Goal: Manage account settings

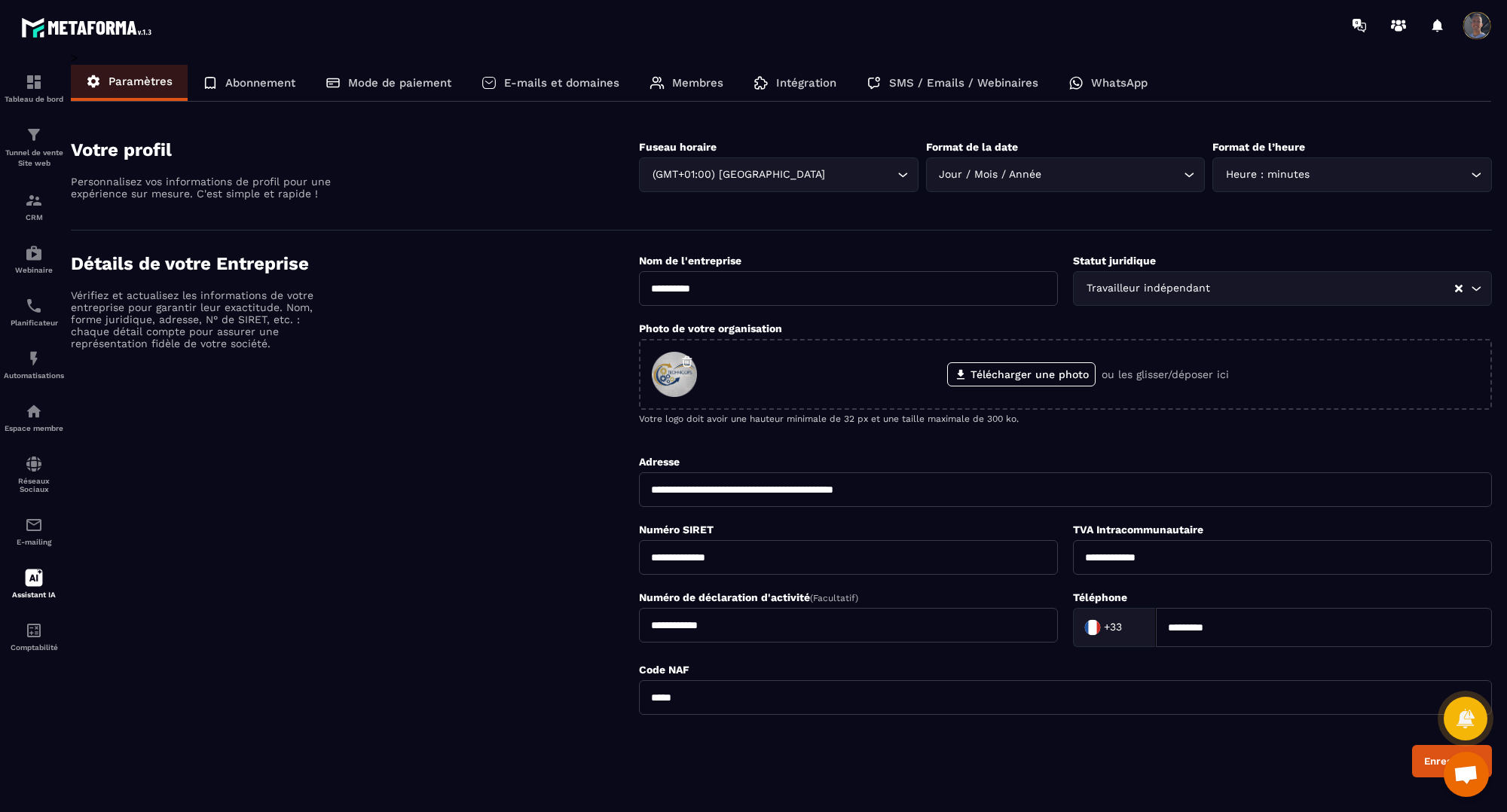
scroll to position [299, 0]
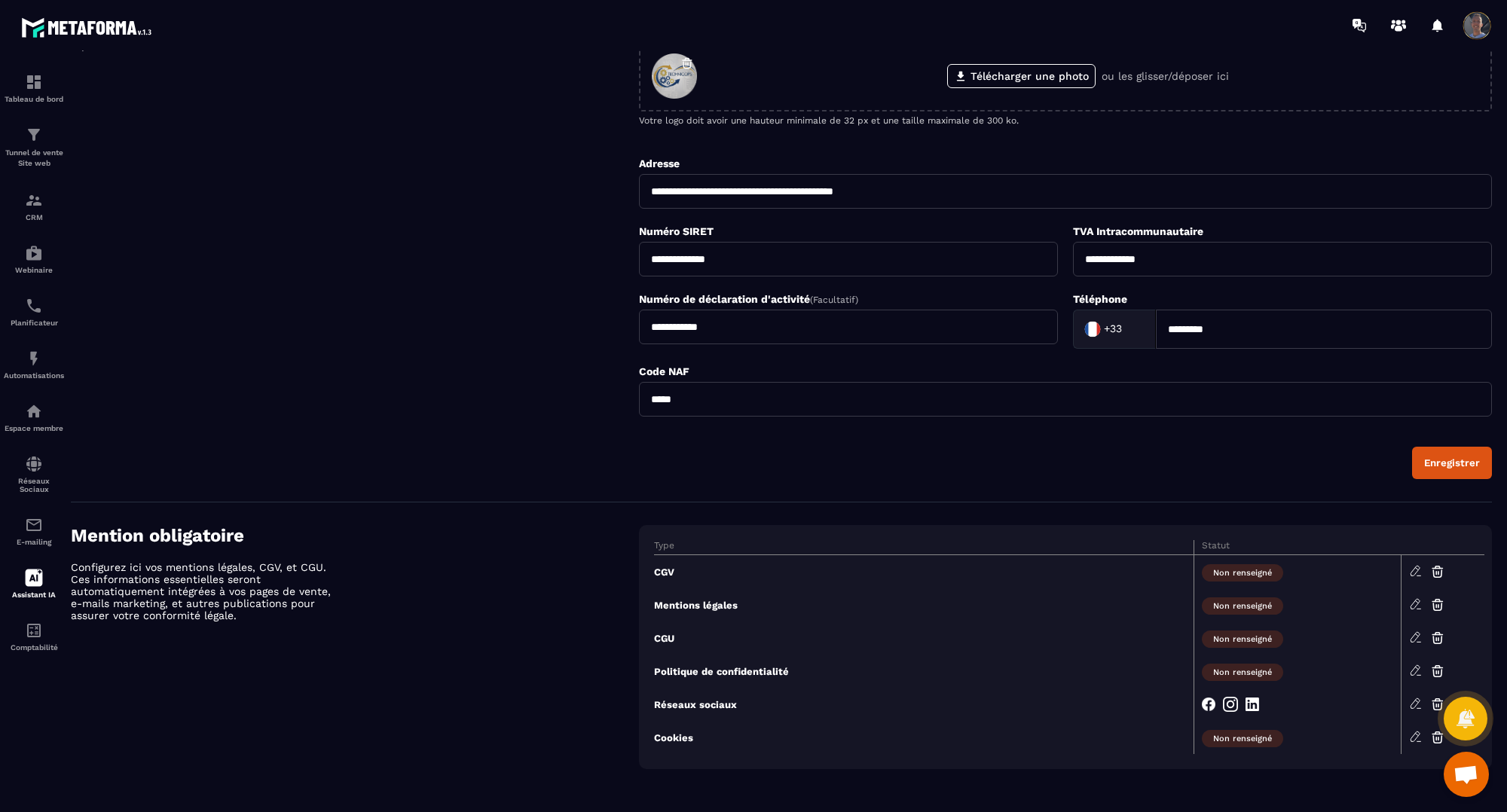
click at [1413, 603] on icon at bounding box center [1416, 604] width 14 height 14
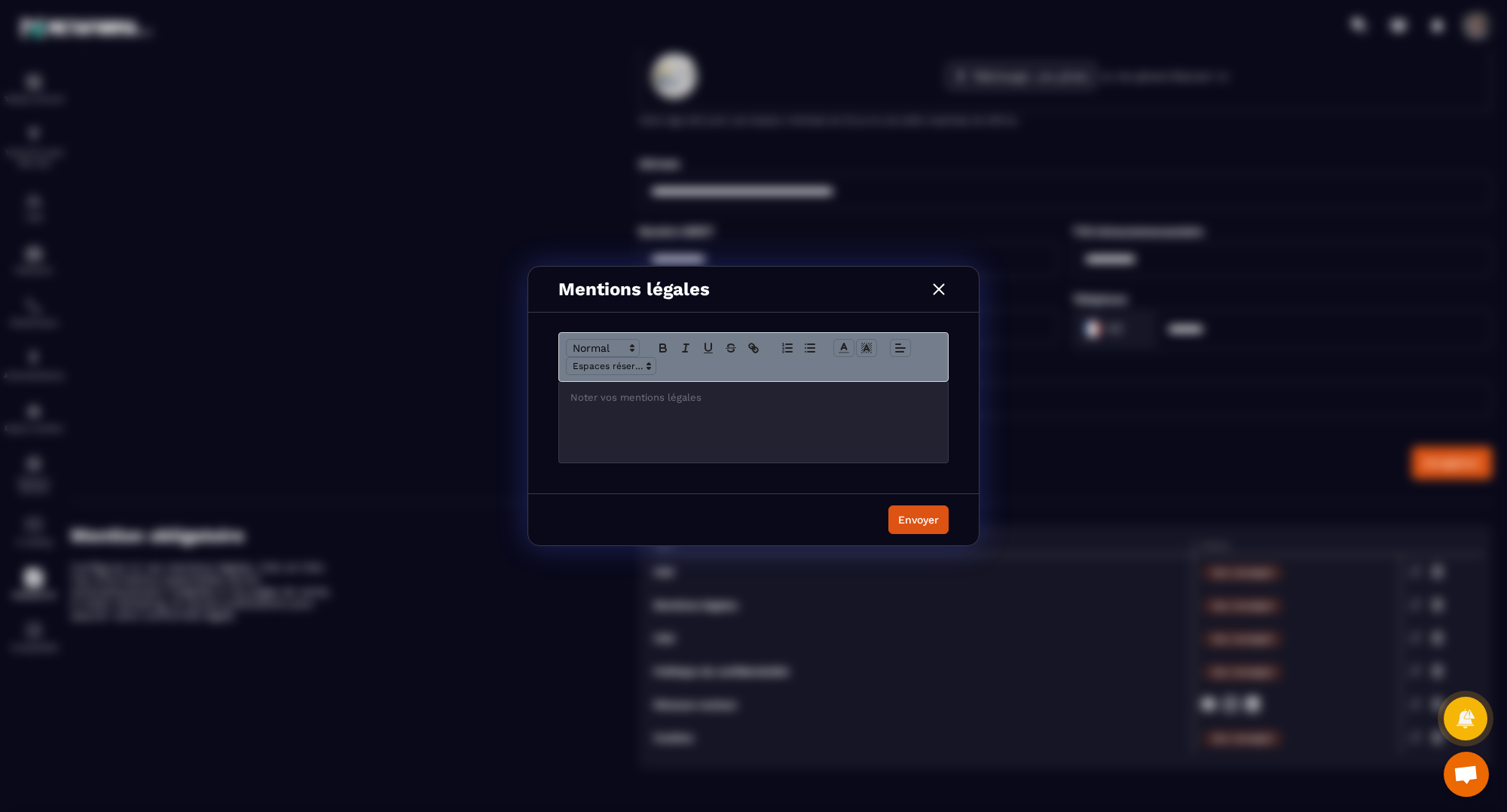
click at [679, 425] on div "Modal window" at bounding box center [754, 422] width 389 height 81
click at [589, 409] on div "Modal window" at bounding box center [754, 422] width 389 height 81
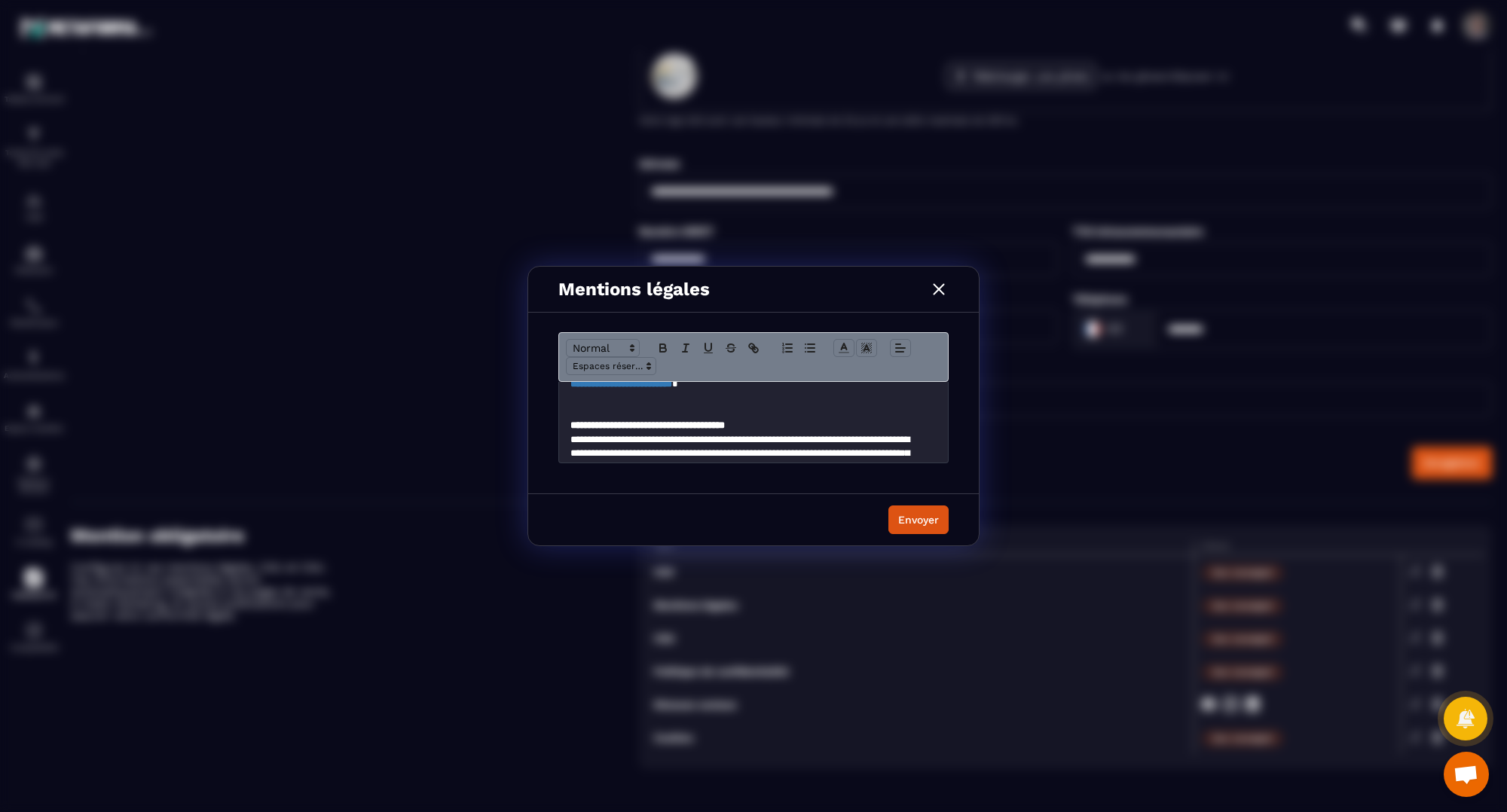
scroll to position [272, 0]
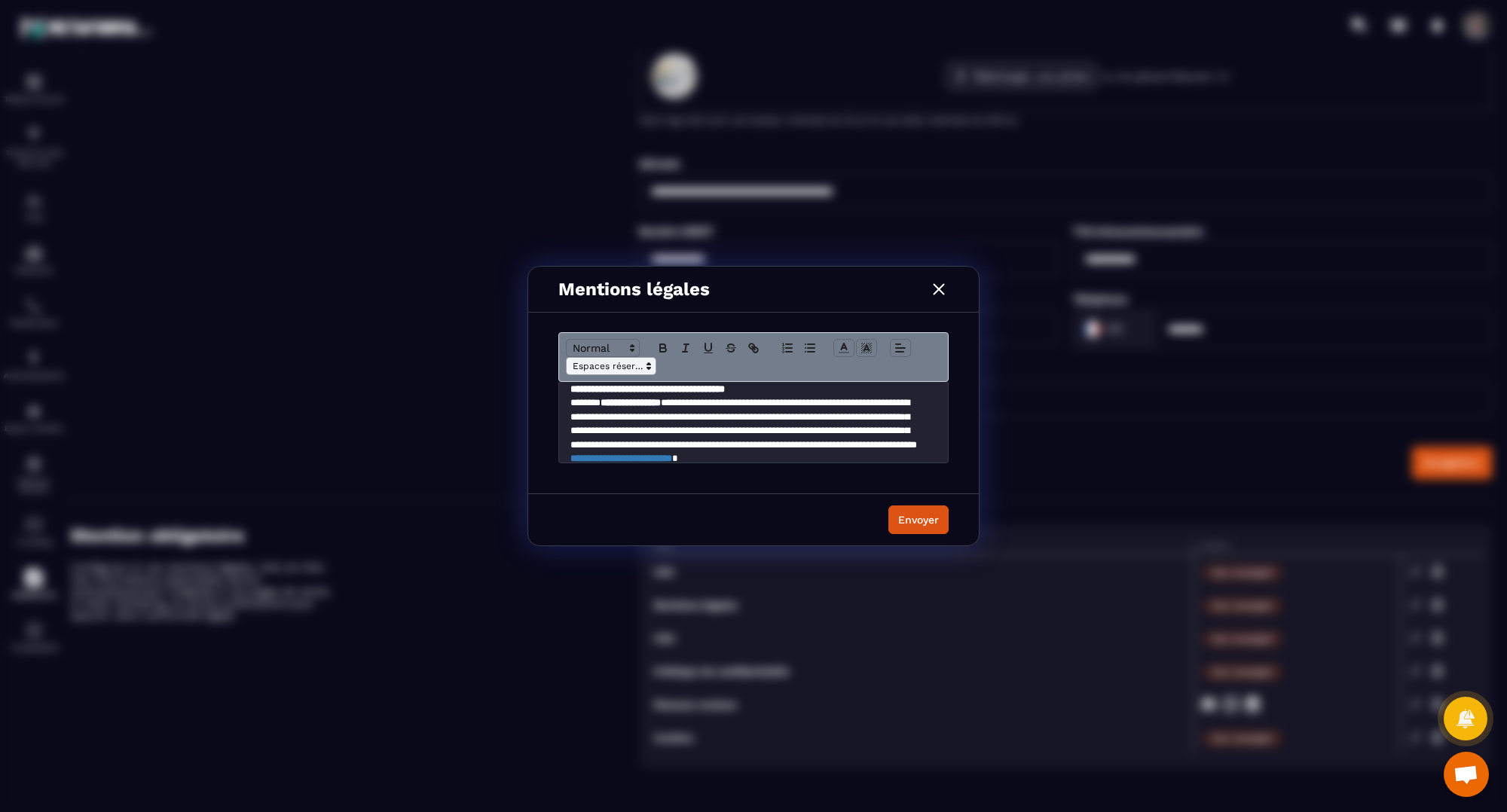
click at [650, 366] on icon "Modal window" at bounding box center [649, 366] width 14 height 14
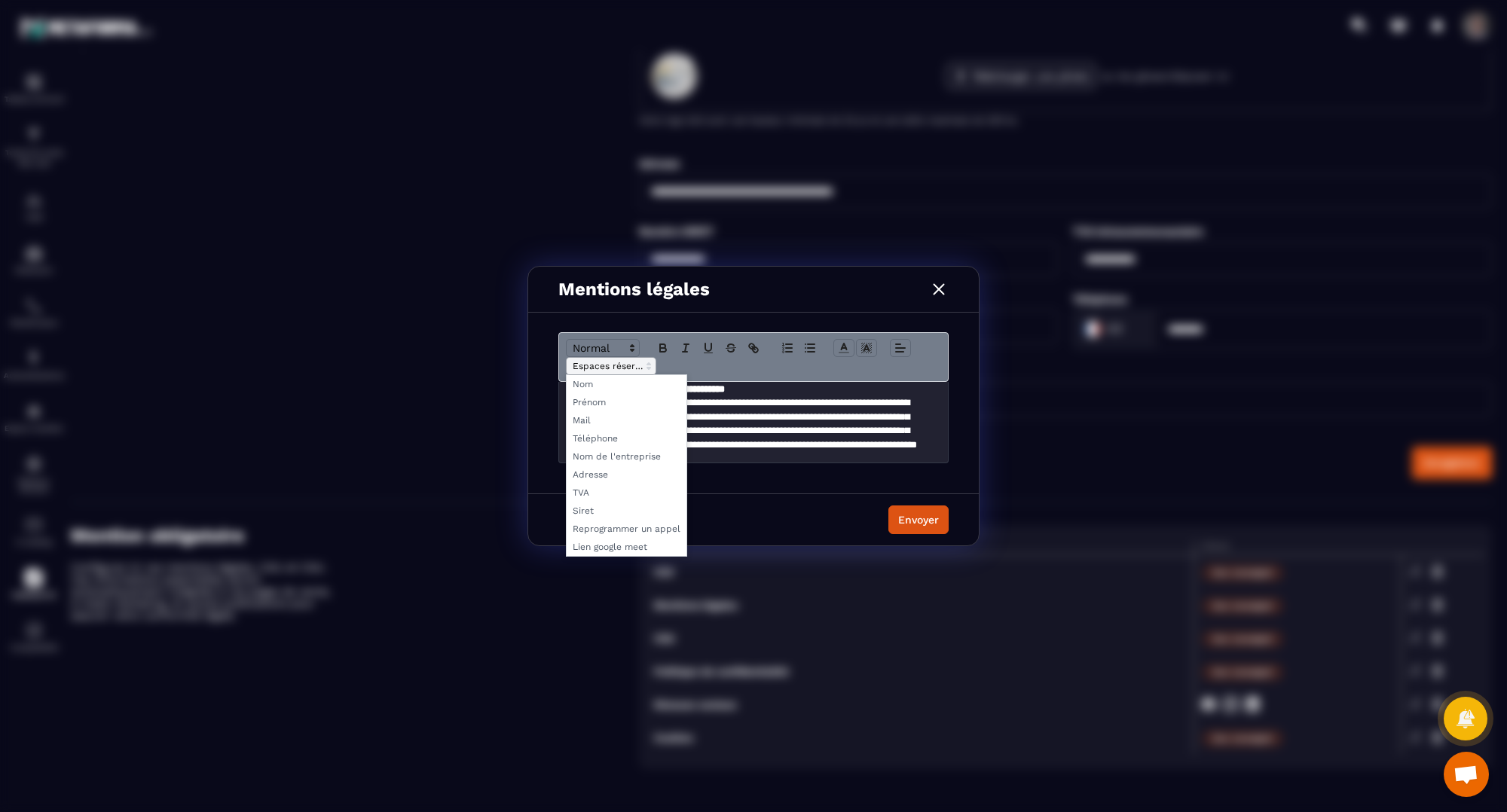
click at [650, 366] on icon "Modal window" at bounding box center [649, 366] width 14 height 14
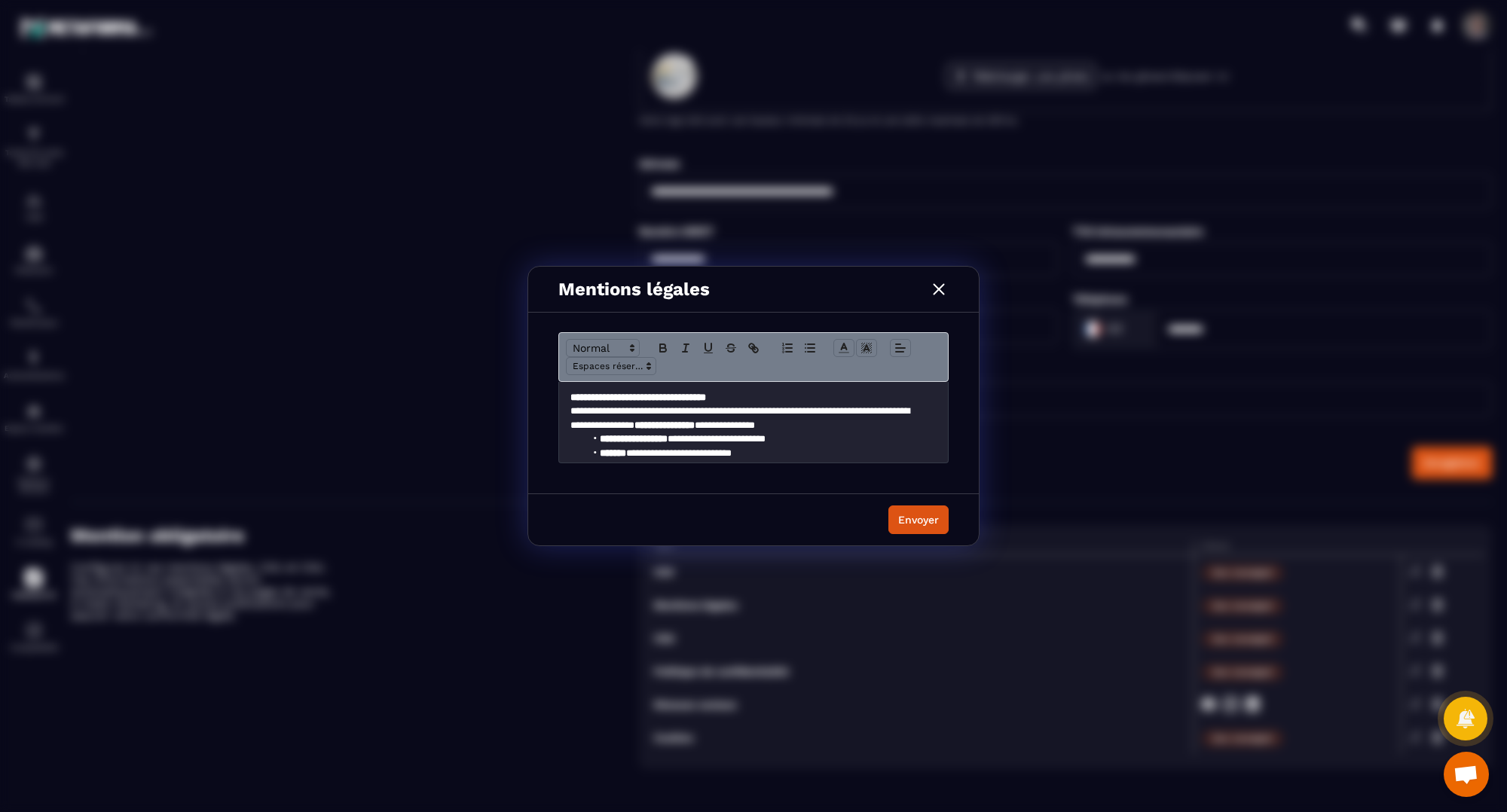
scroll to position [38, 0]
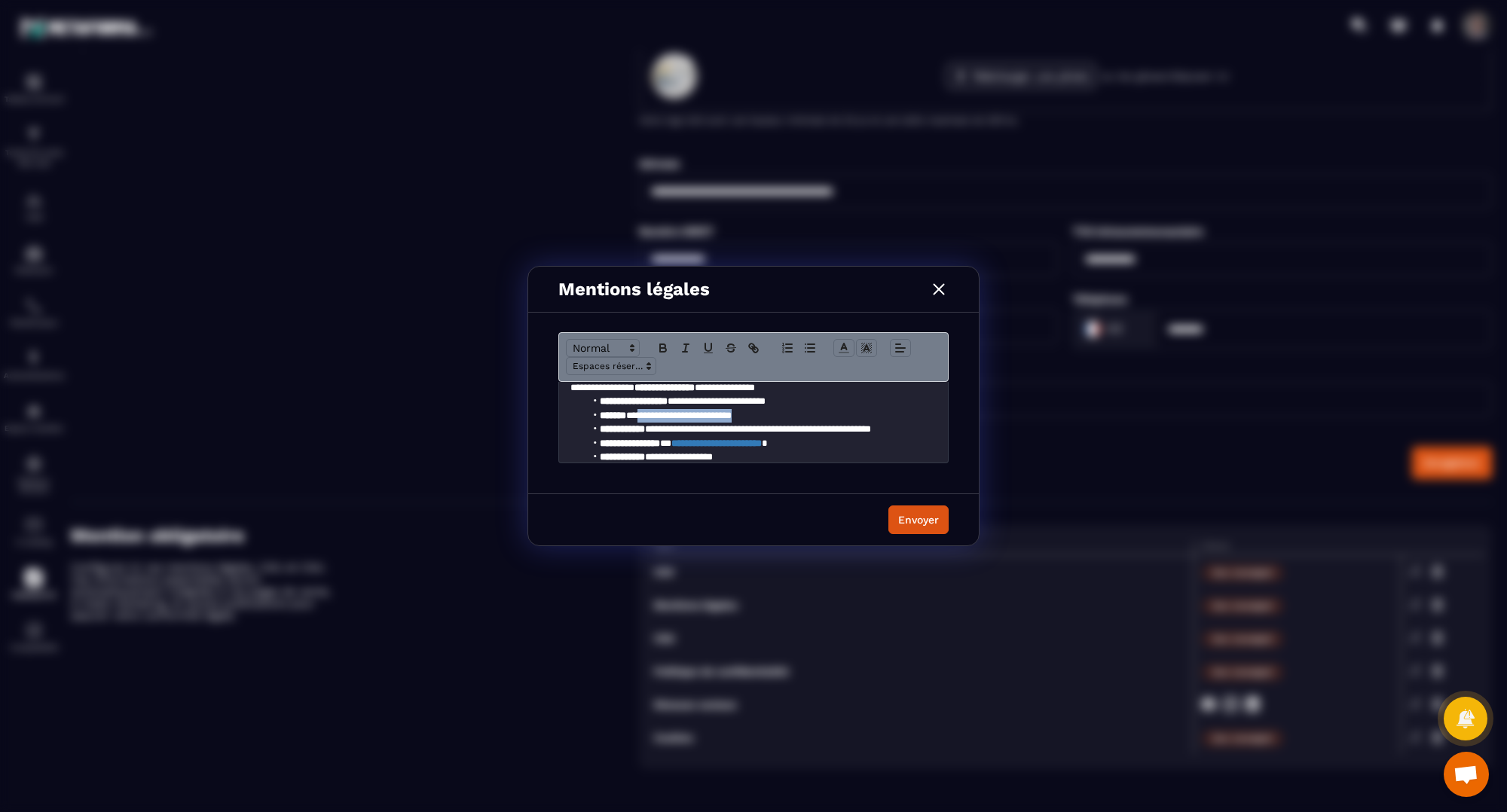
drag, startPoint x: 769, startPoint y: 415, endPoint x: 645, endPoint y: 415, distance: 124.0
click at [645, 415] on li "**********" at bounding box center [754, 416] width 337 height 14
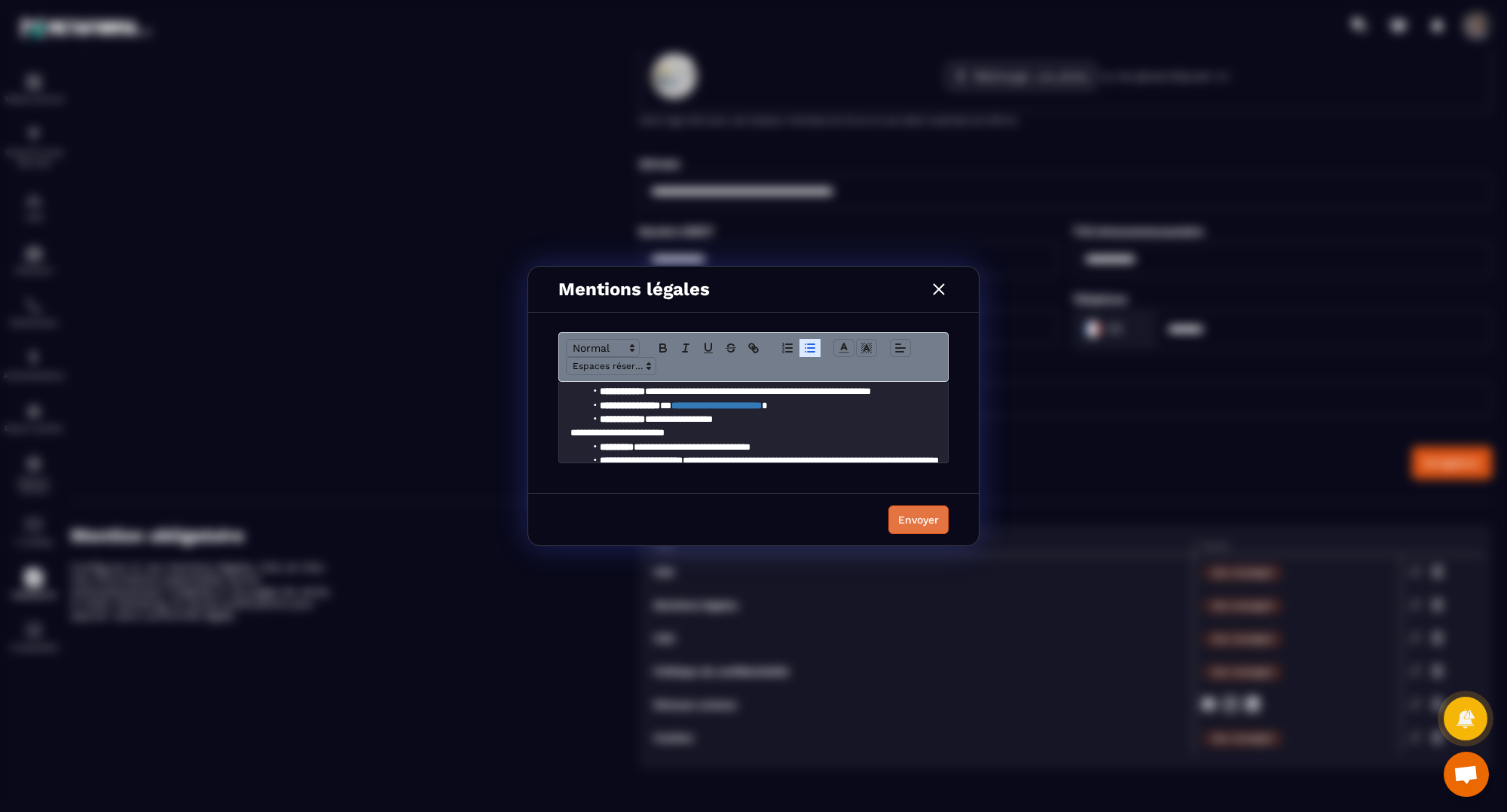
click at [913, 520] on div "Envoyer" at bounding box center [919, 519] width 41 height 15
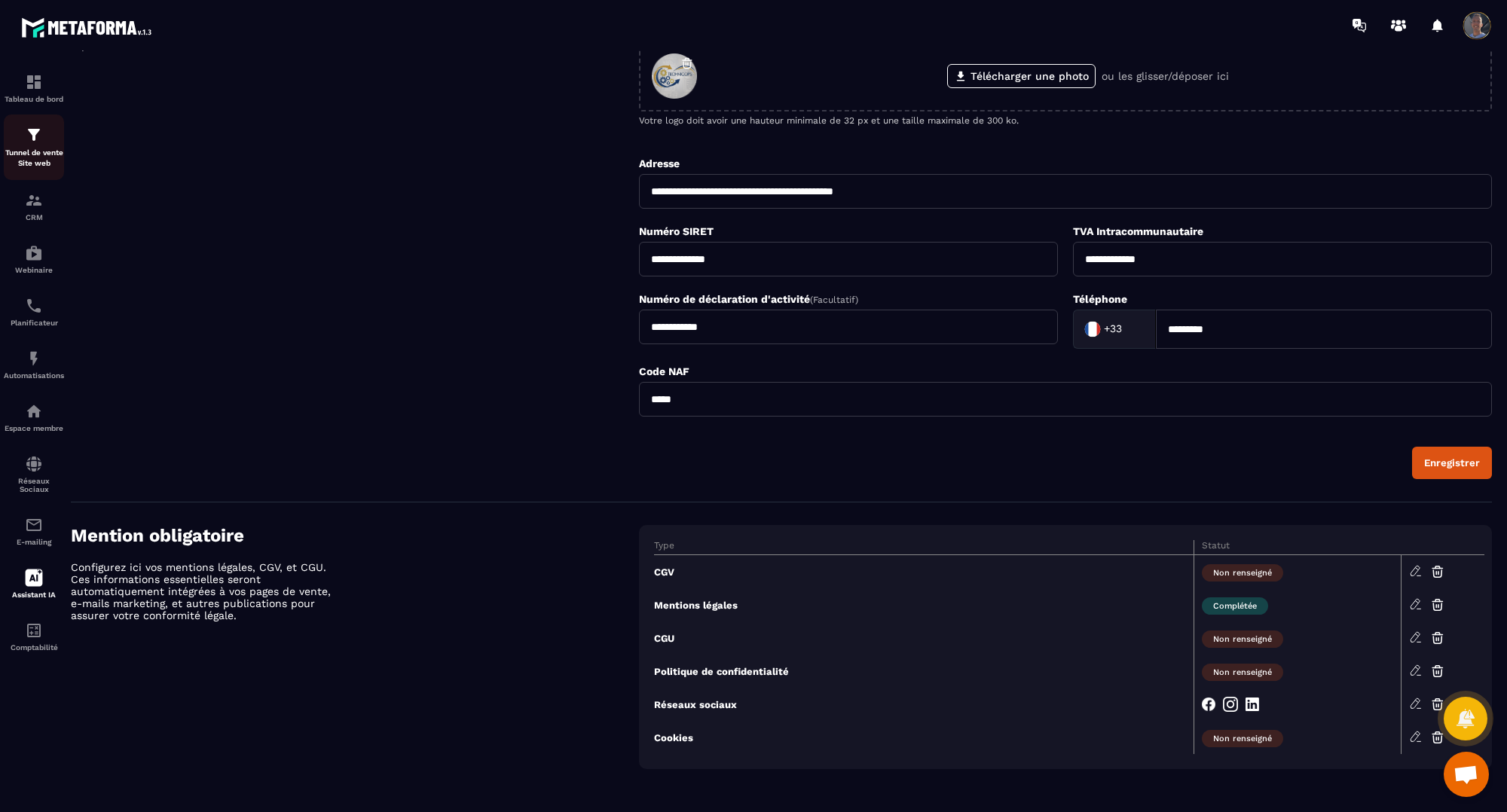
click at [8, 142] on div "Tunnel de vente Site web" at bounding box center [34, 147] width 60 height 43
click at [47, 158] on p "Tunnel de vente Site web" at bounding box center [34, 158] width 60 height 21
